Goal: Information Seeking & Learning: Learn about a topic

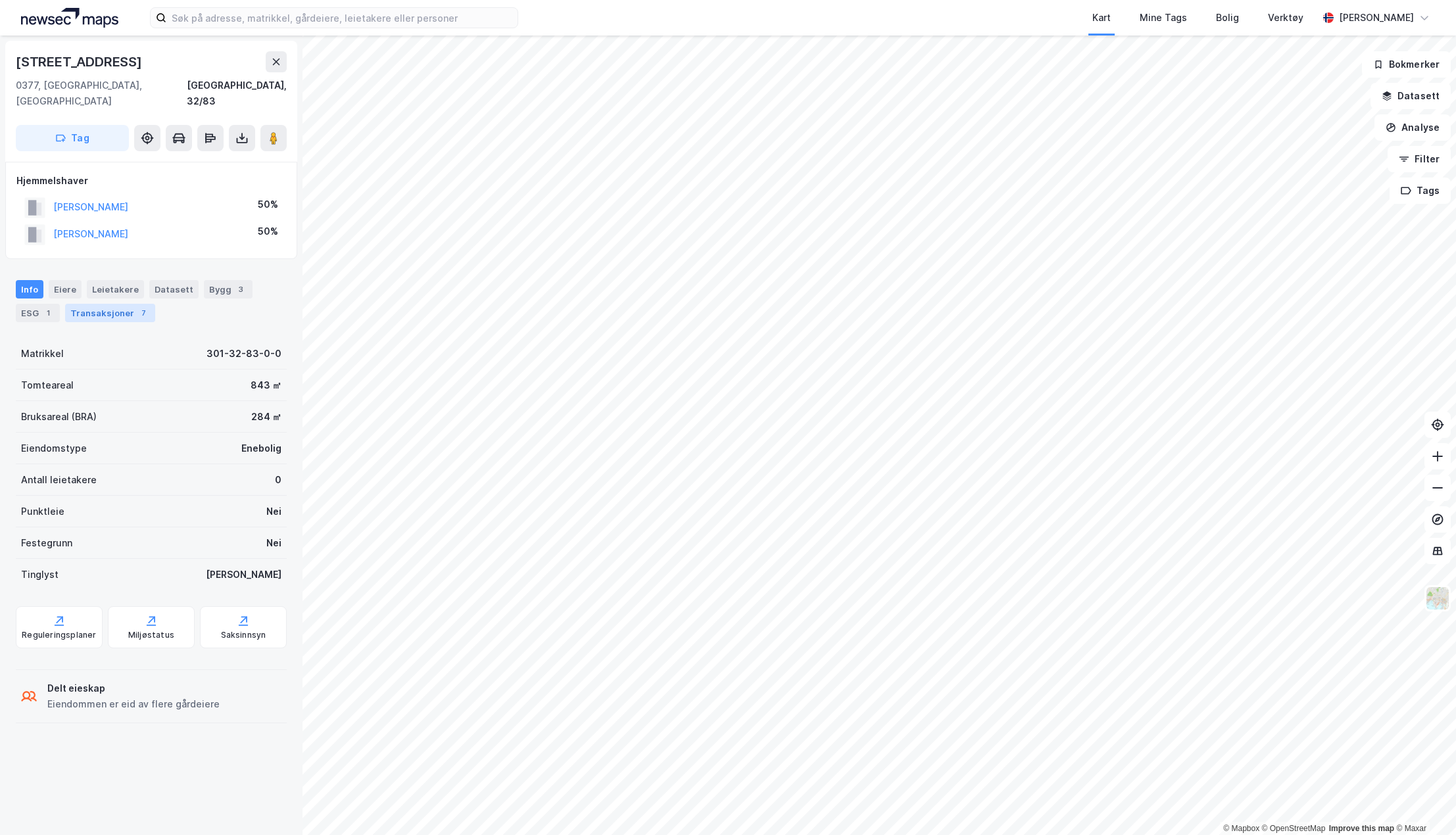
click at [86, 304] on div "Transaksjoner 7" at bounding box center [110, 313] width 90 height 19
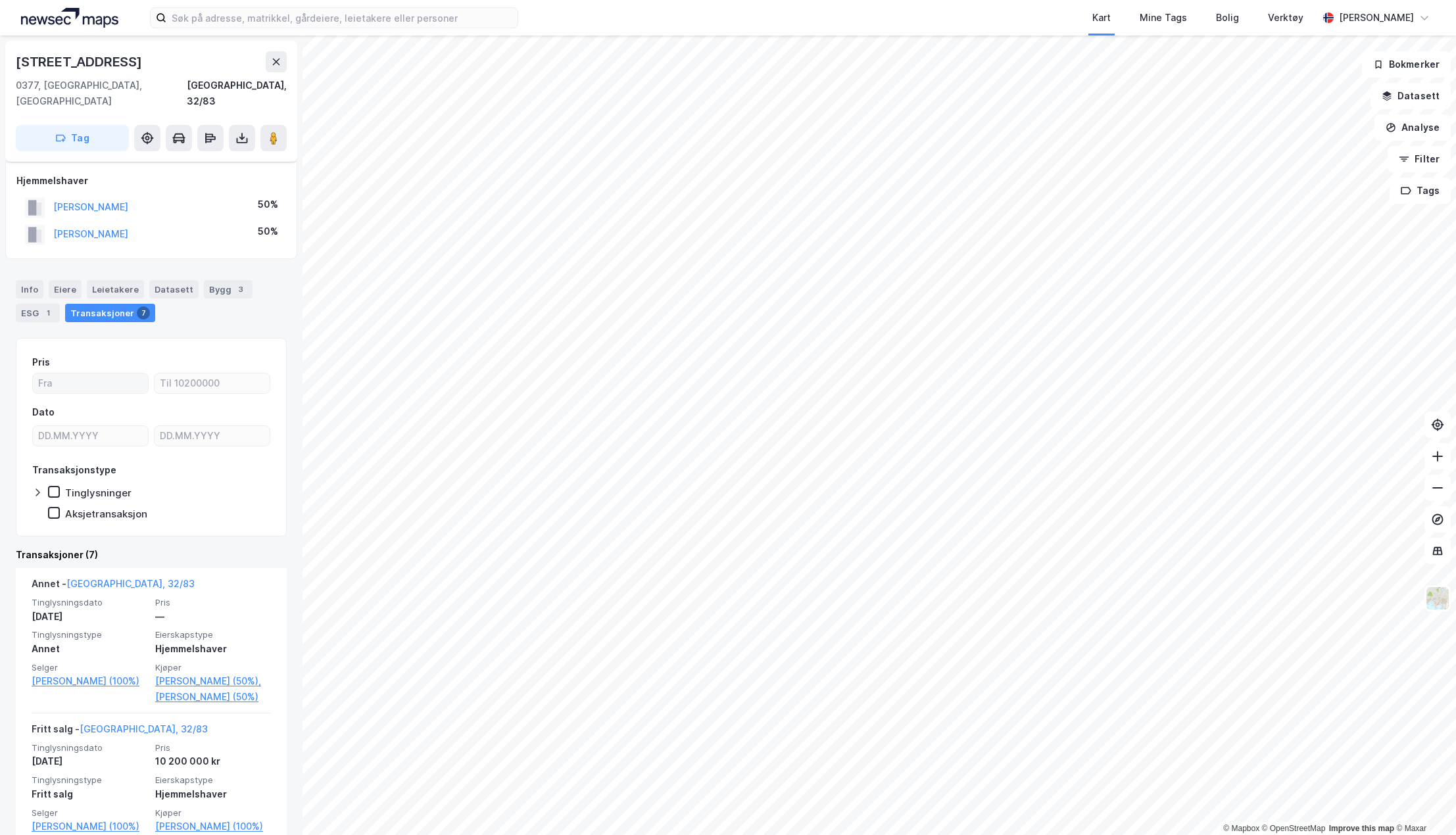
scroll to position [66, 0]
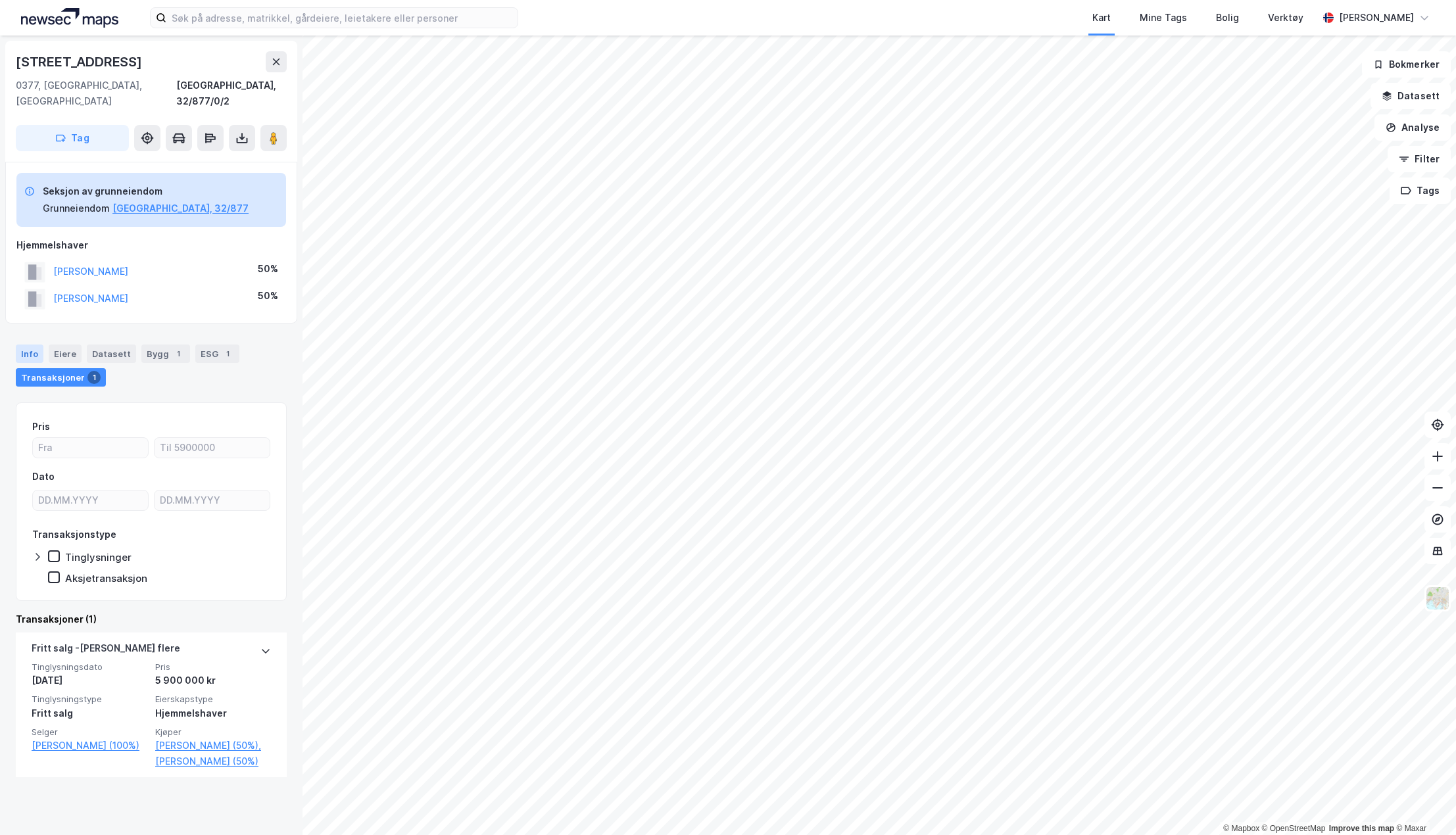
click at [29, 344] on div "Info" at bounding box center [30, 353] width 28 height 19
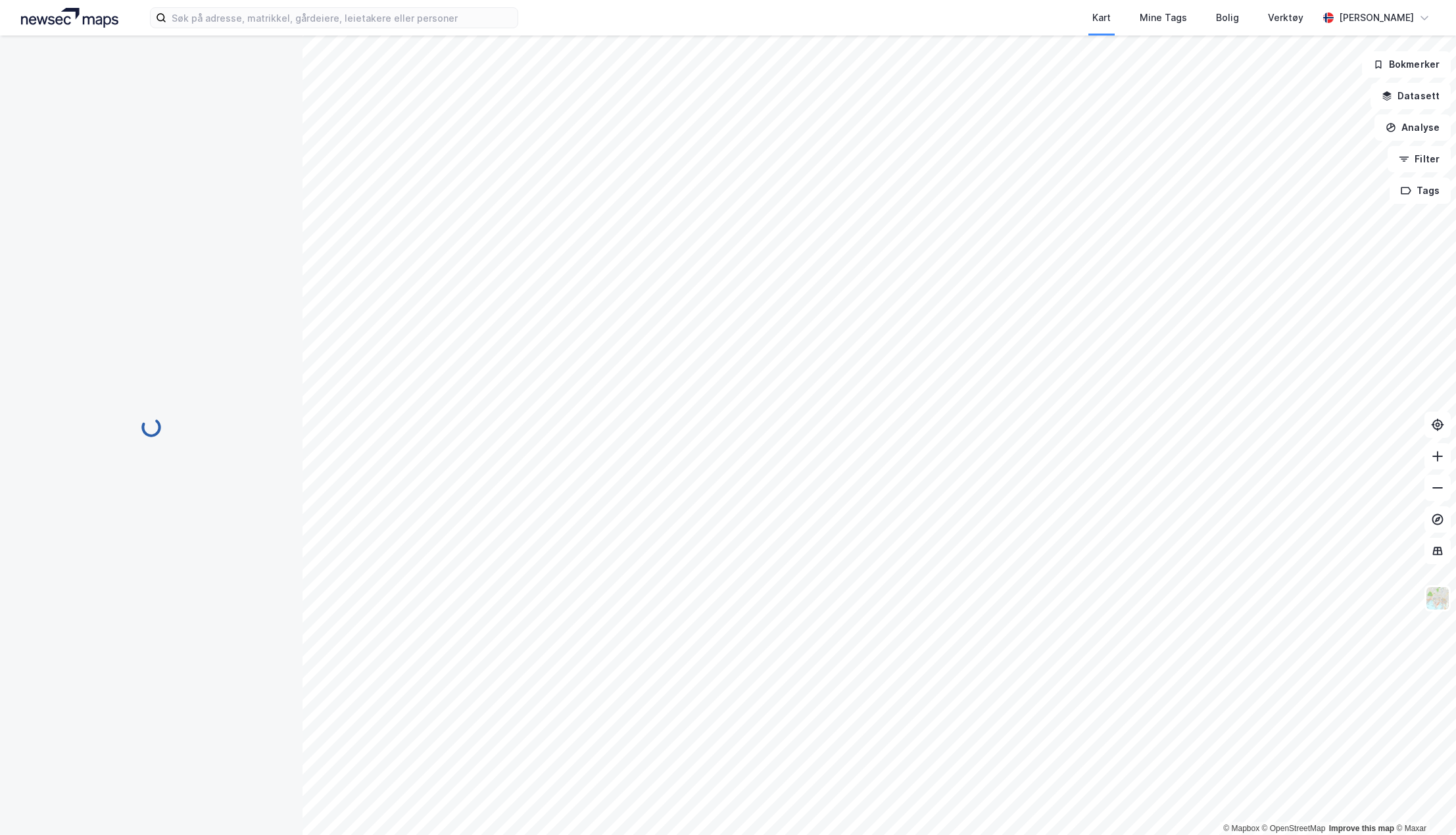
scroll to position [19, 0]
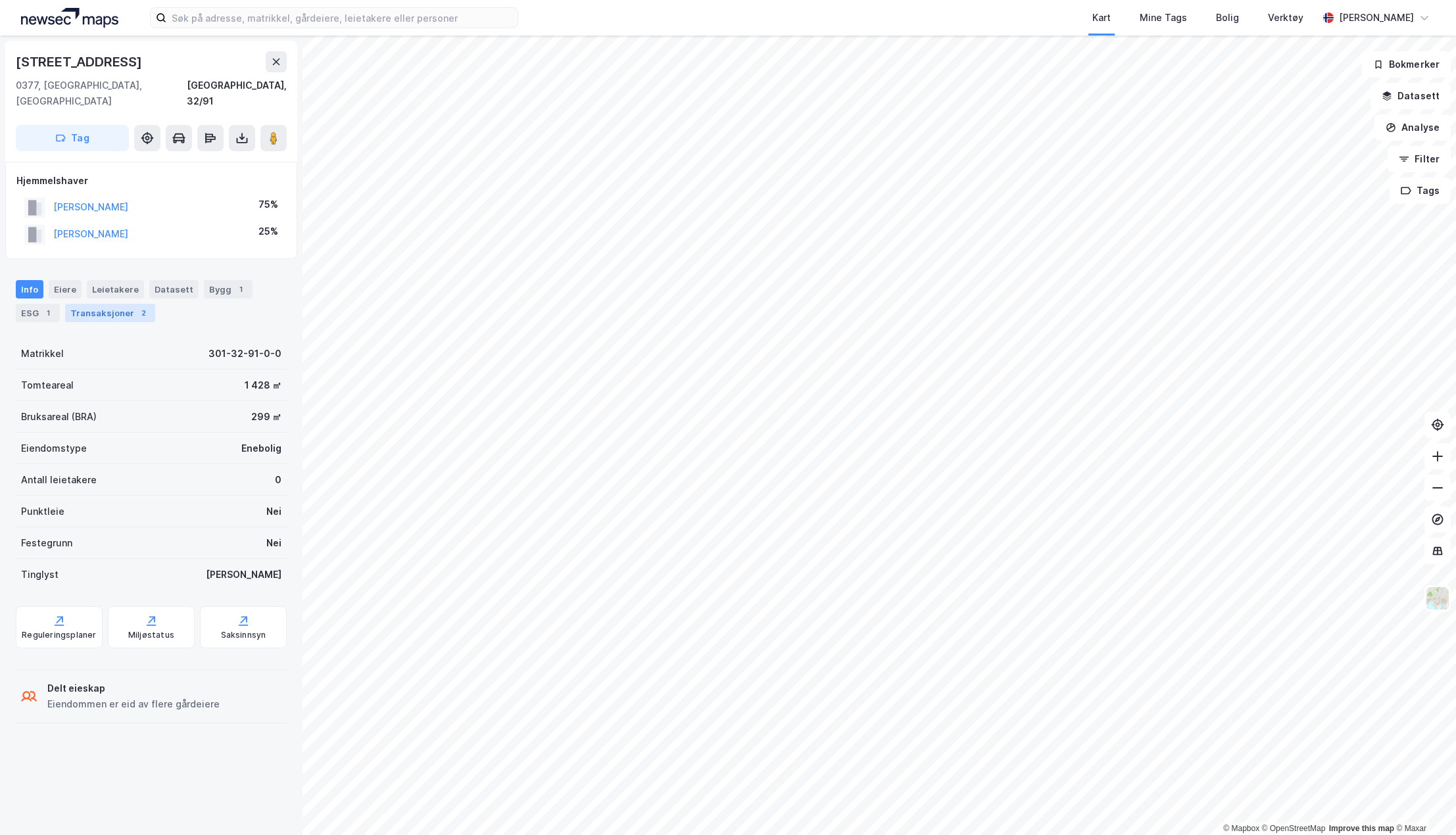
click at [91, 304] on div "Transaksjoner 2" at bounding box center [110, 313] width 90 height 19
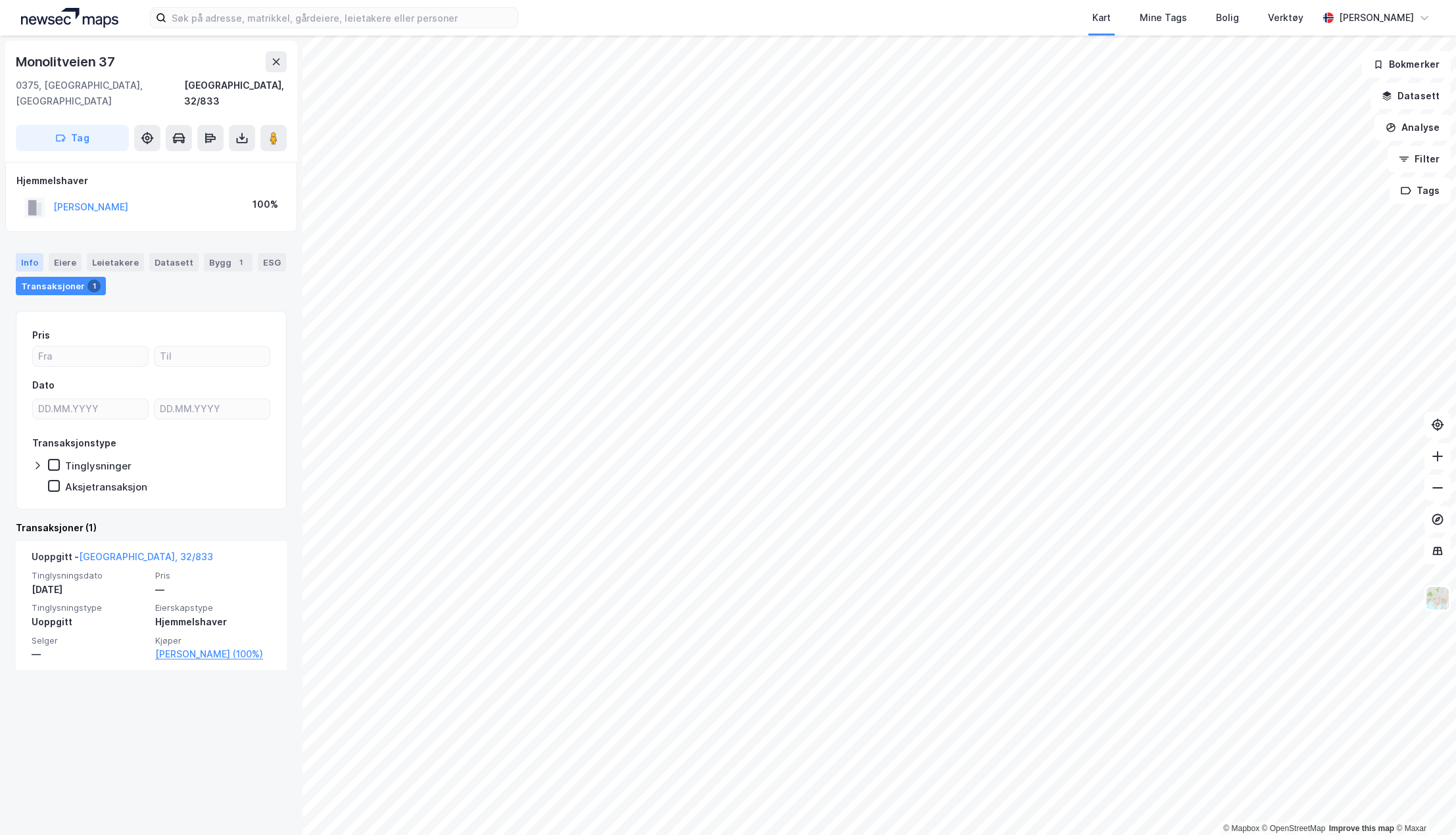
click at [32, 253] on div "Info" at bounding box center [30, 262] width 28 height 19
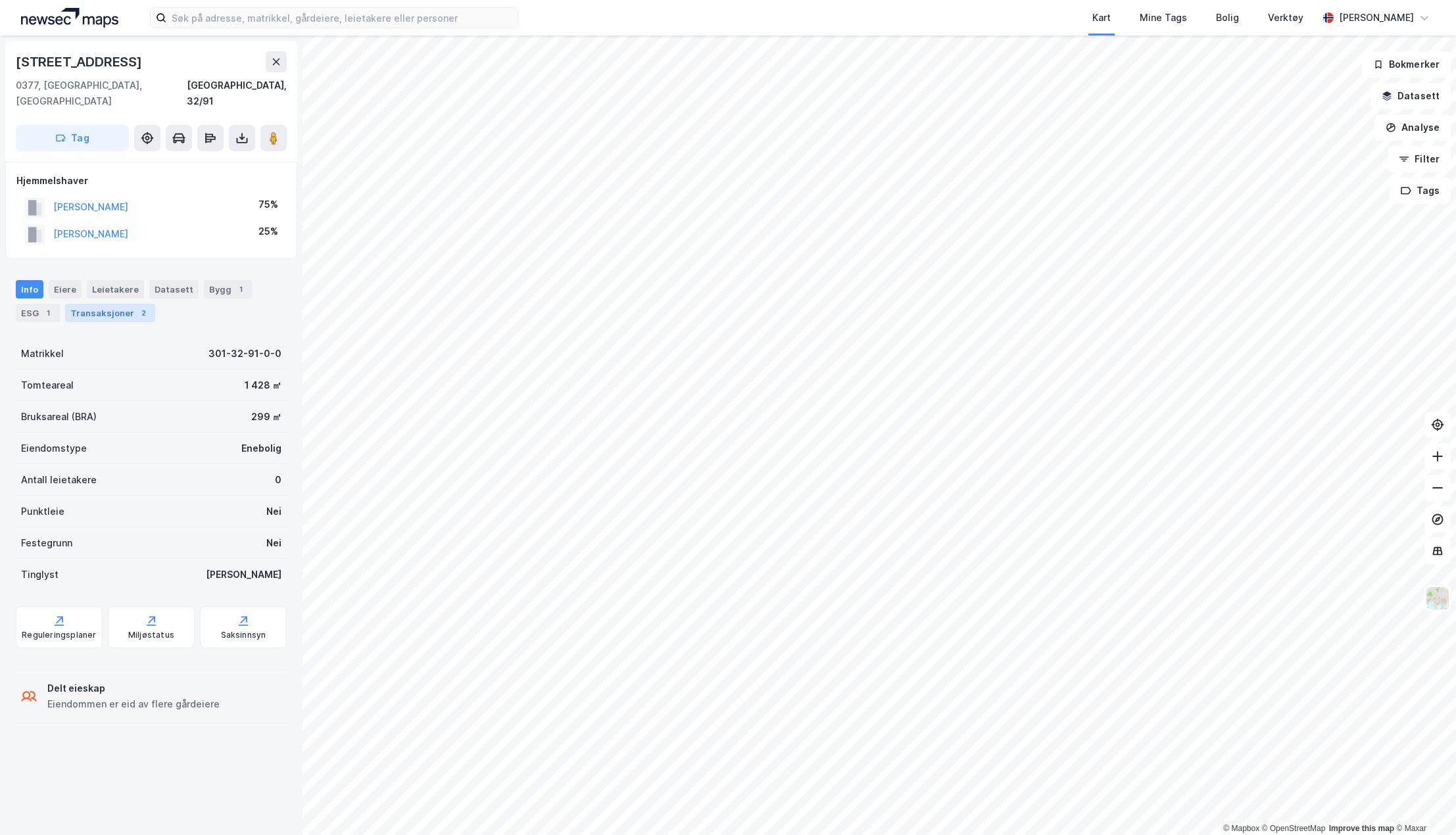
click at [70, 304] on div "Transaksjoner 2" at bounding box center [110, 313] width 90 height 19
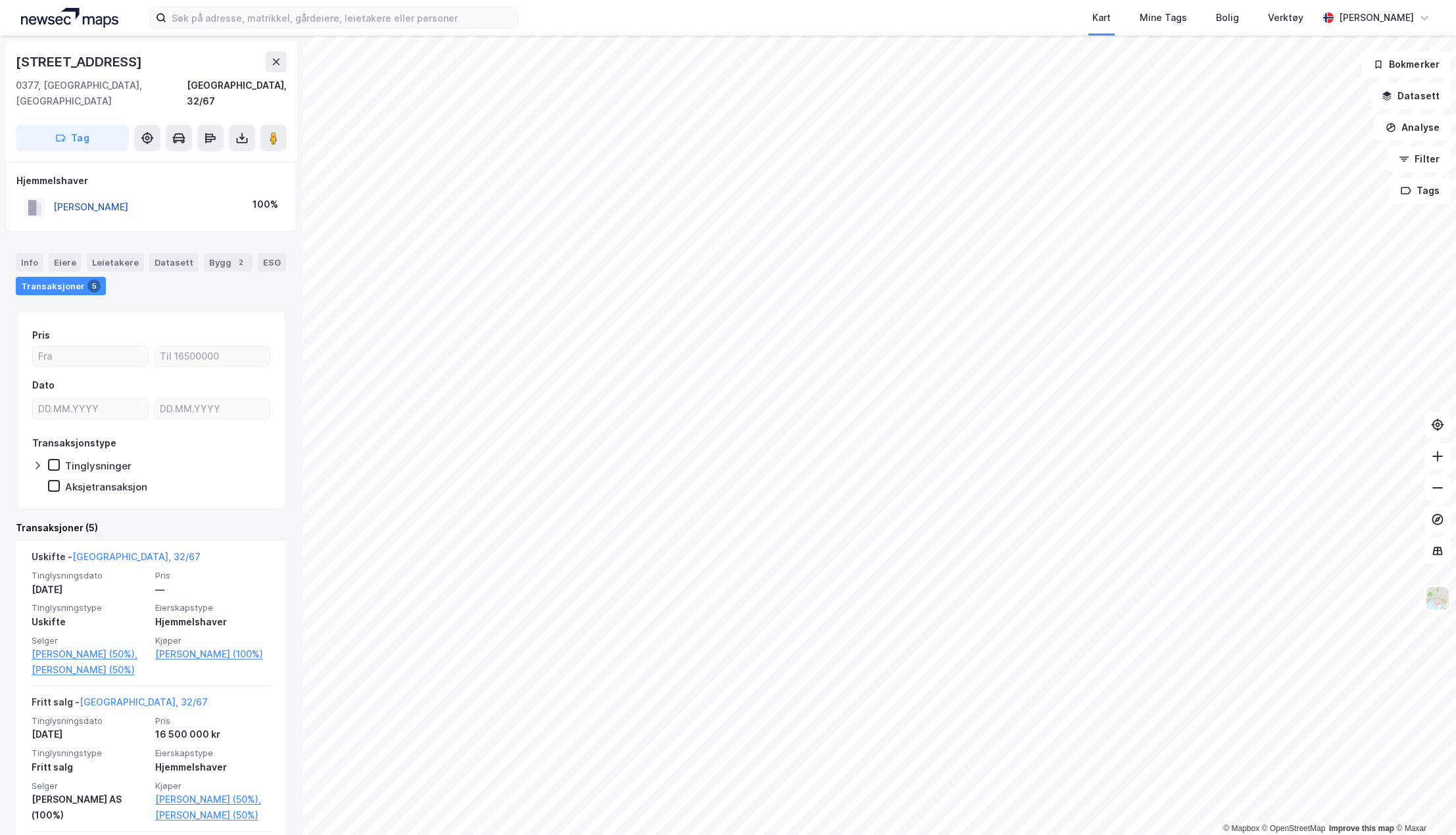
click at [0, 0] on button "[PERSON_NAME]" at bounding box center [0, 0] width 0 height 0
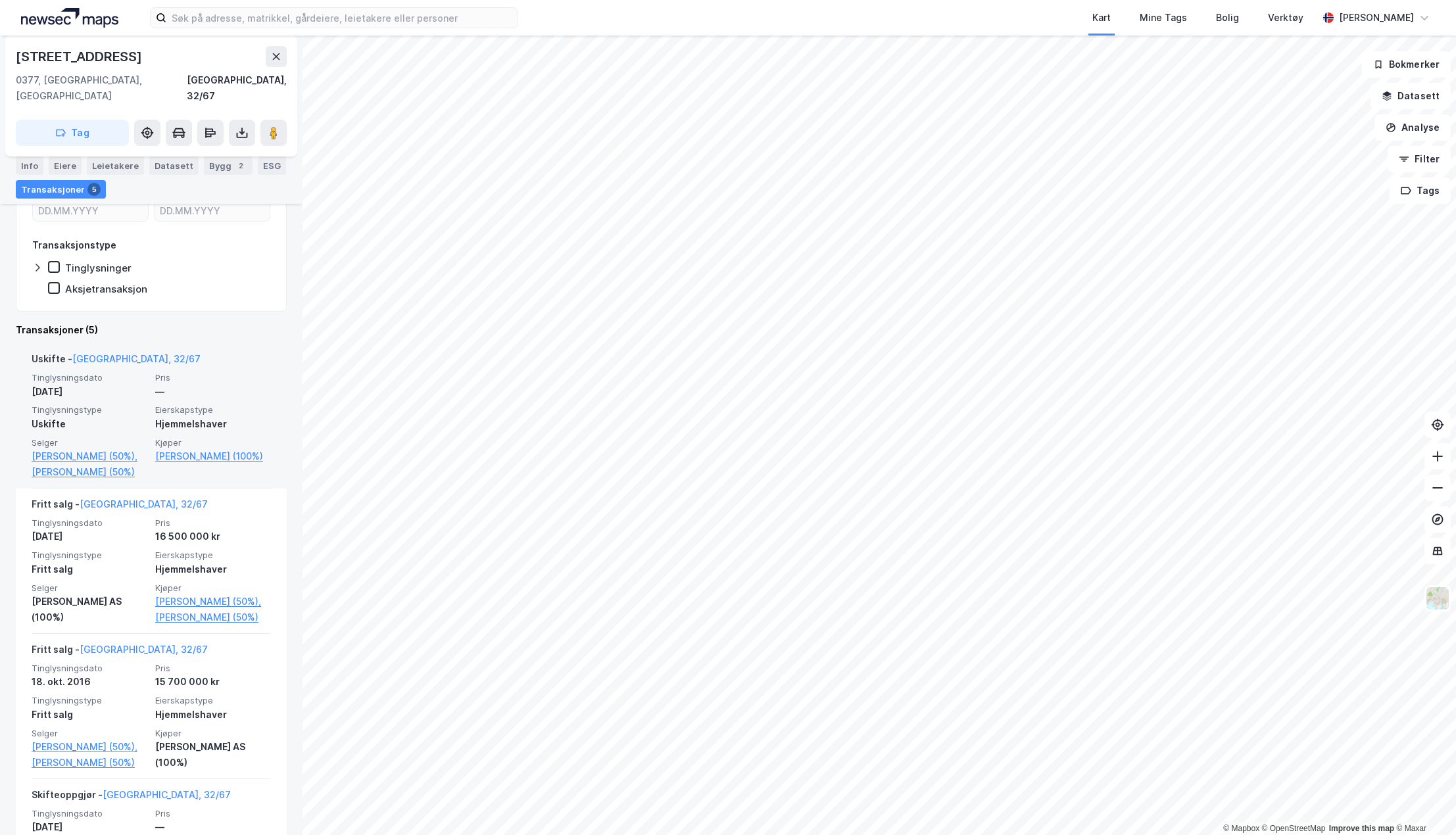
scroll to position [197, 0]
